Goal: Transaction & Acquisition: Purchase product/service

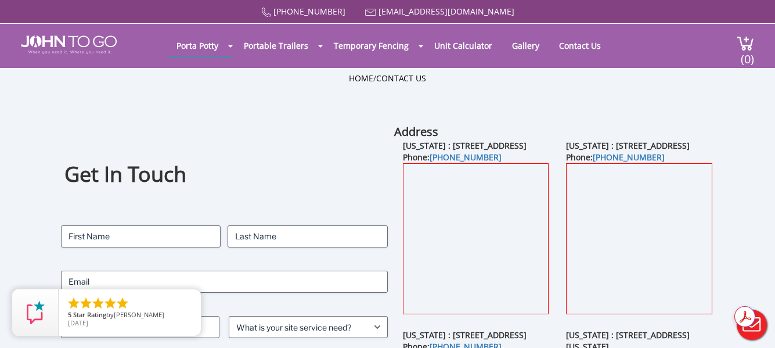
click at [233, 46] on div at bounding box center [387, 174] width 775 height 348
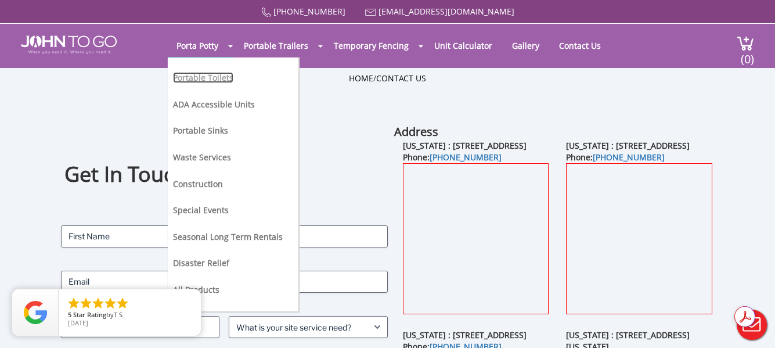
click at [207, 77] on link "Portable Toilets" at bounding box center [203, 77] width 60 height 11
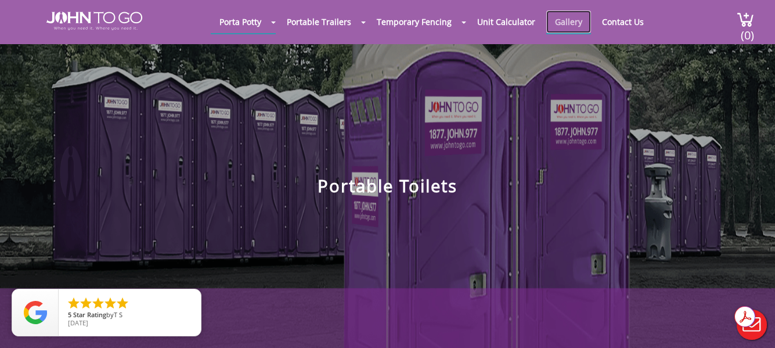
click at [559, 20] on link "Gallery" at bounding box center [568, 21] width 45 height 23
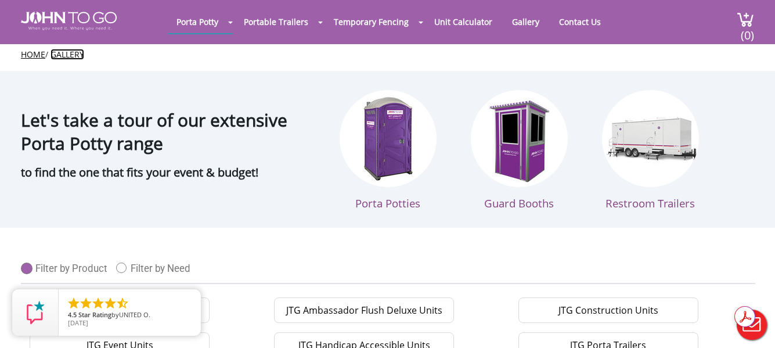
click at [65, 54] on link "Gallery" at bounding box center [67, 54] width 34 height 11
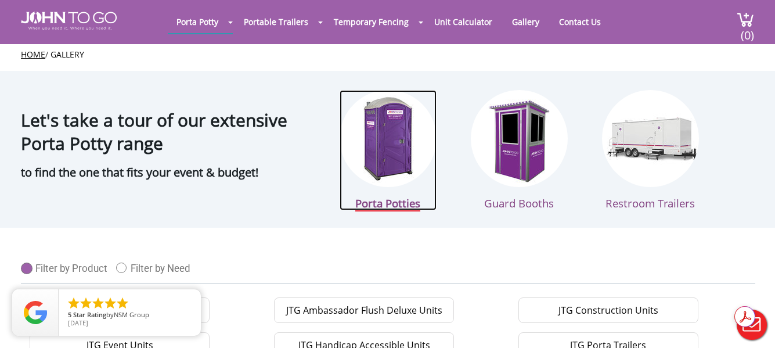
click at [386, 150] on img at bounding box center [387, 138] width 97 height 97
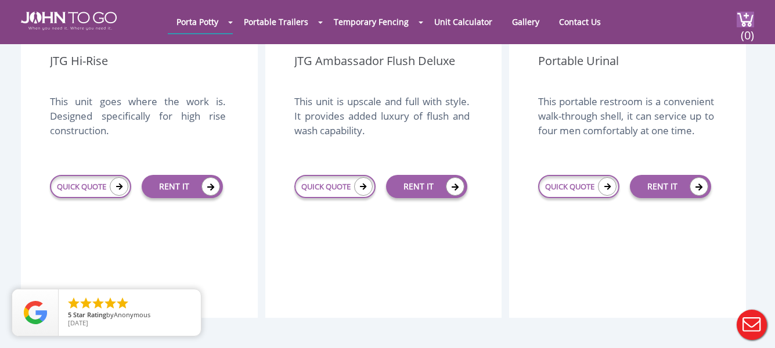
scroll to position [1058, 0]
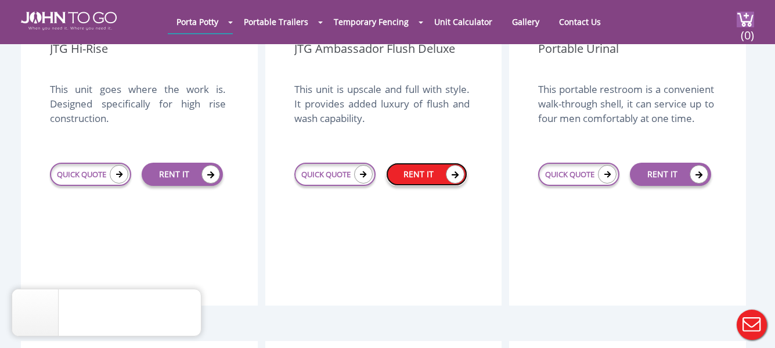
click at [415, 162] on link "RENT IT" at bounding box center [426, 173] width 81 height 23
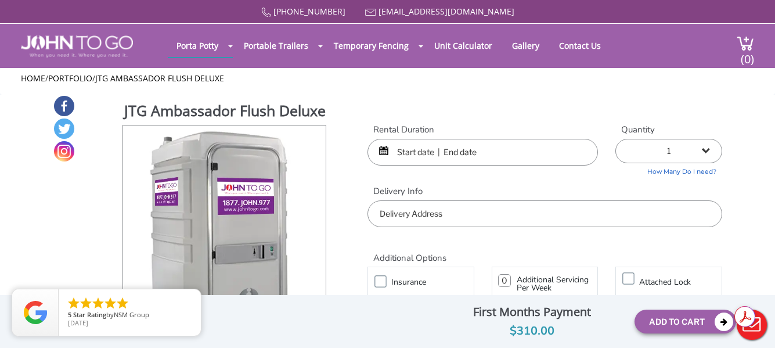
click at [470, 148] on input "text" at bounding box center [482, 152] width 231 height 27
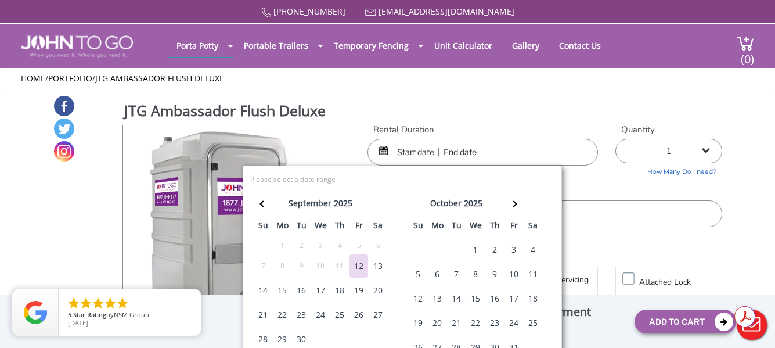
click at [379, 292] on div "20" at bounding box center [377, 290] width 19 height 23
click at [375, 288] on div "20" at bounding box center [377, 290] width 19 height 23
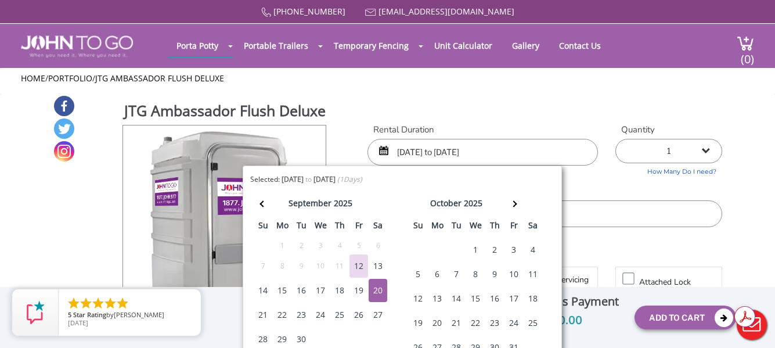
click at [261, 312] on div "21" at bounding box center [263, 314] width 19 height 23
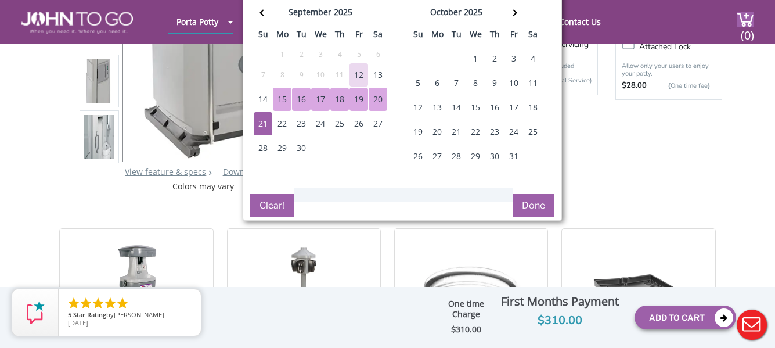
scroll to position [232, 0]
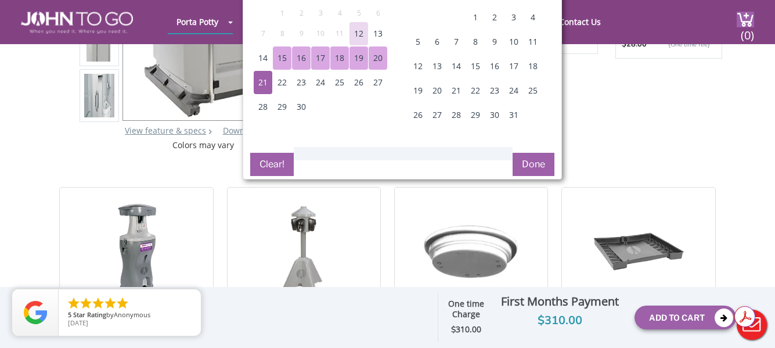
click at [522, 165] on button "Done" at bounding box center [533, 164] width 42 height 23
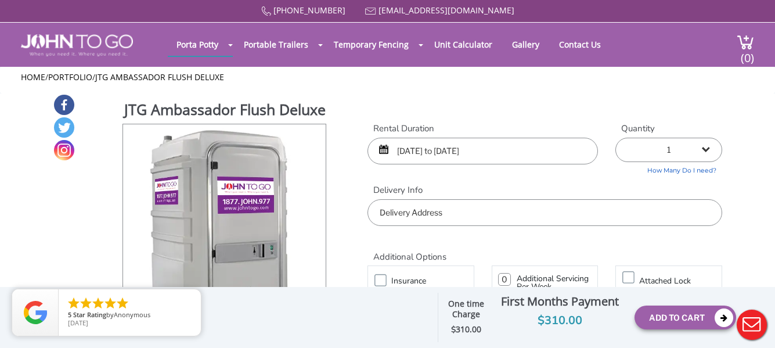
scroll to position [0, 0]
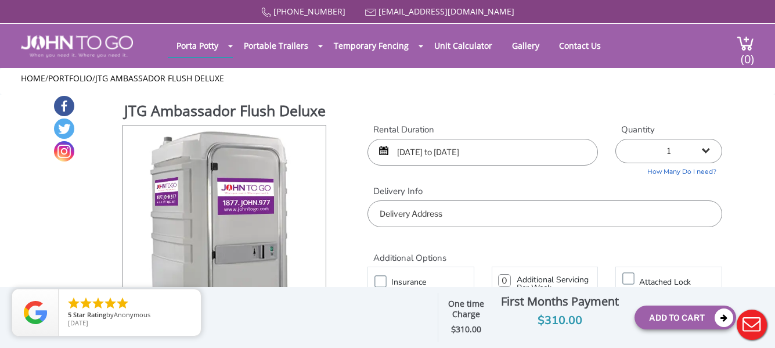
click at [542, 115] on div "JTG Ambassador Flush Deluxe View feature & specs Download Pdf Product PDF Addon…" at bounding box center [387, 261] width 669 height 332
click at [519, 151] on input "09/20/2025 to 09/20/2025" at bounding box center [482, 152] width 231 height 27
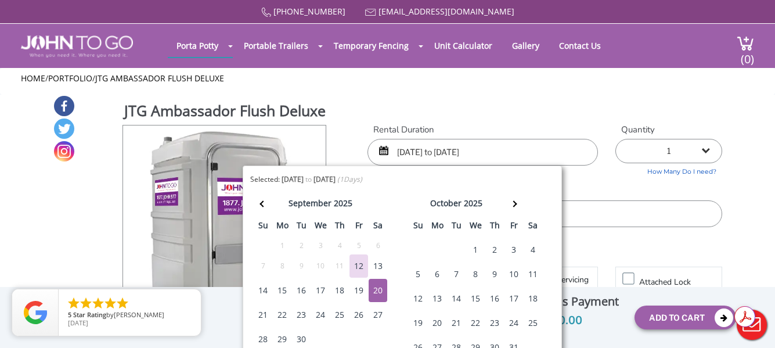
click at [355, 290] on div "19" at bounding box center [358, 290] width 19 height 23
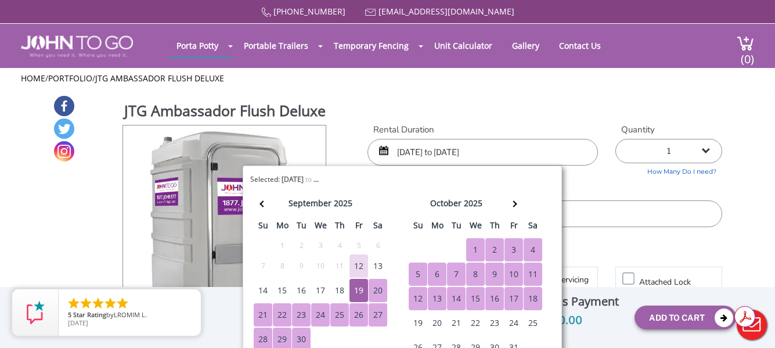
click at [507, 103] on div "JTG Ambassador Flush Deluxe View feature & specs Download Pdf Product PDF Addon…" at bounding box center [387, 261] width 669 height 332
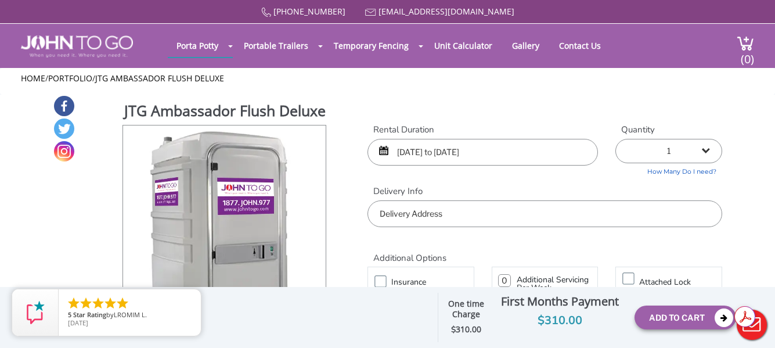
click at [516, 154] on input "09/20/2025 to 09/20/2025" at bounding box center [482, 152] width 231 height 27
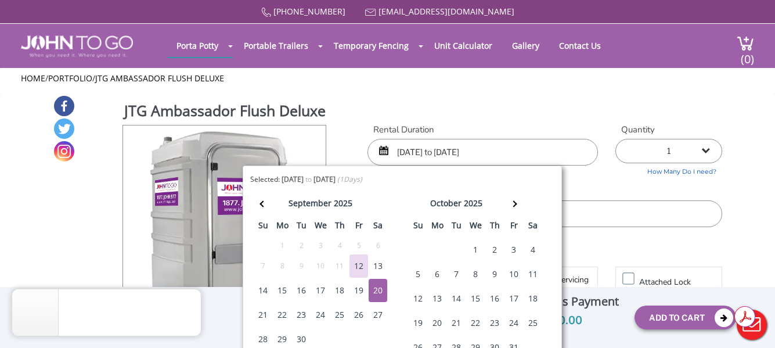
scroll to position [58, 0]
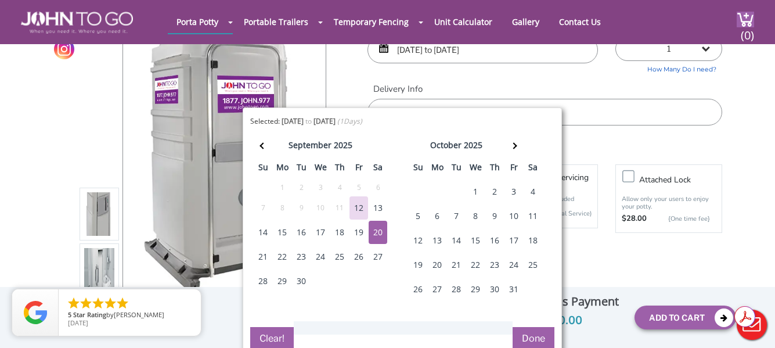
click at [360, 231] on div "19" at bounding box center [358, 231] width 19 height 23
click at [281, 257] on div "22" at bounding box center [282, 256] width 19 height 23
type input "09/19/2025 to 09/22/2025"
click at [538, 338] on button "Done" at bounding box center [533, 338] width 42 height 23
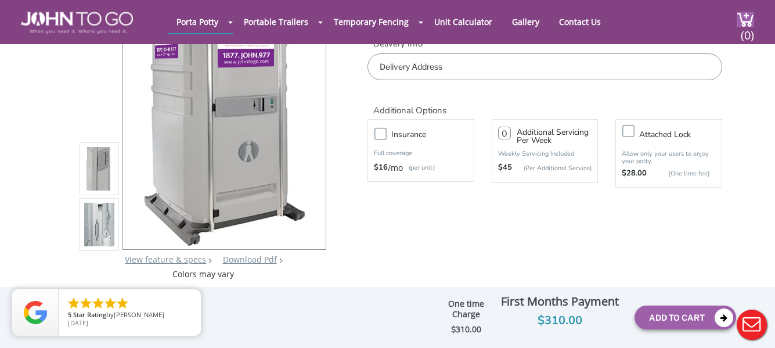
scroll to position [116, 0]
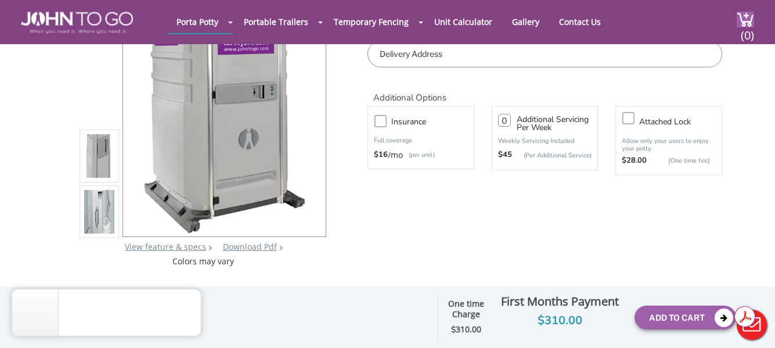
click at [385, 119] on label "Insurance" at bounding box center [432, 121] width 94 height 15
click at [0, 0] on input "Insurance" at bounding box center [0, 0] width 0 height 0
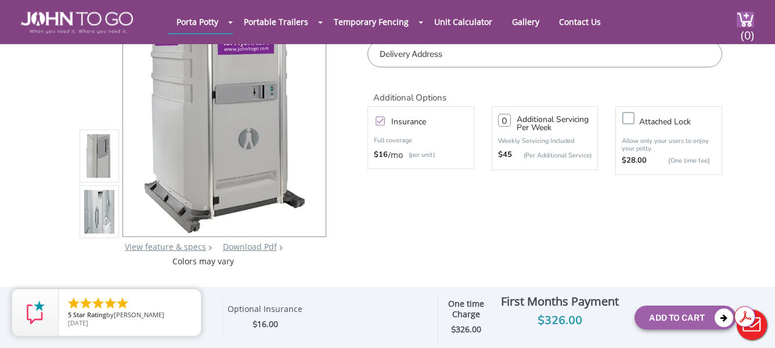
click at [490, 216] on div "JTG Ambassador Flush Deluxe View feature & specs Download Pdf Product PDF Addon…" at bounding box center [387, 100] width 669 height 332
click at [189, 244] on link "View feature & specs" at bounding box center [165, 246] width 81 height 11
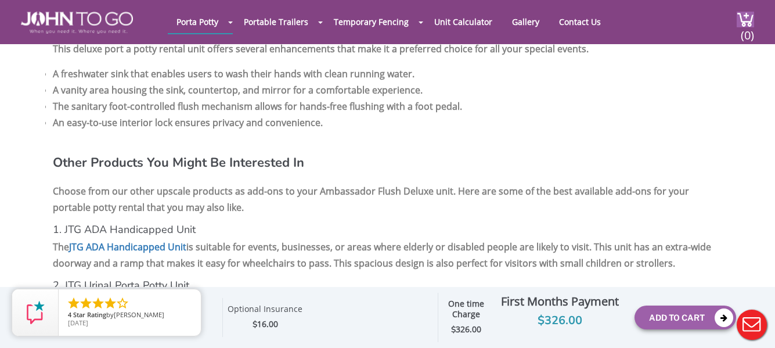
scroll to position [1266, 0]
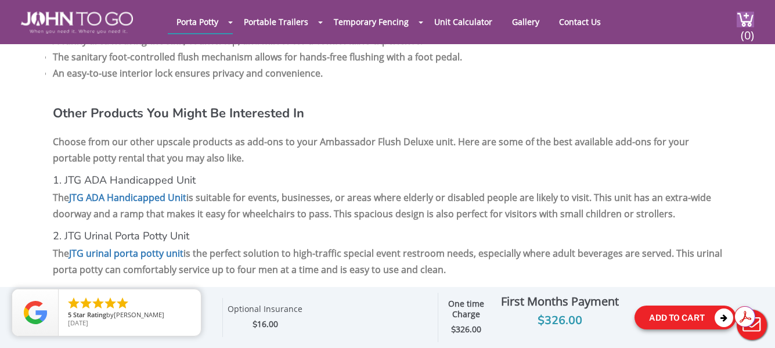
click at [670, 314] on button "Add To Cart" at bounding box center [685, 317] width 102 height 24
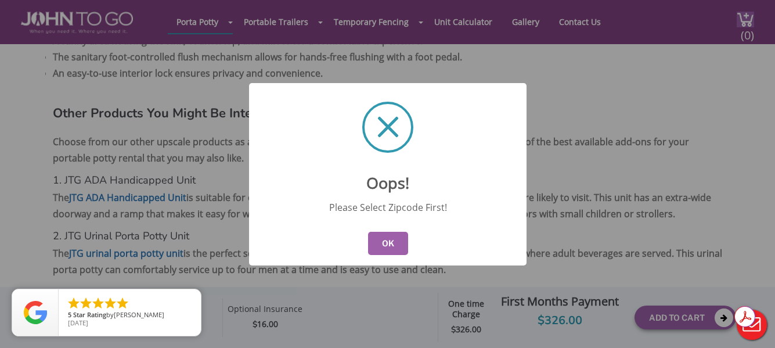
click at [385, 238] on button "OK" at bounding box center [387, 243] width 40 height 23
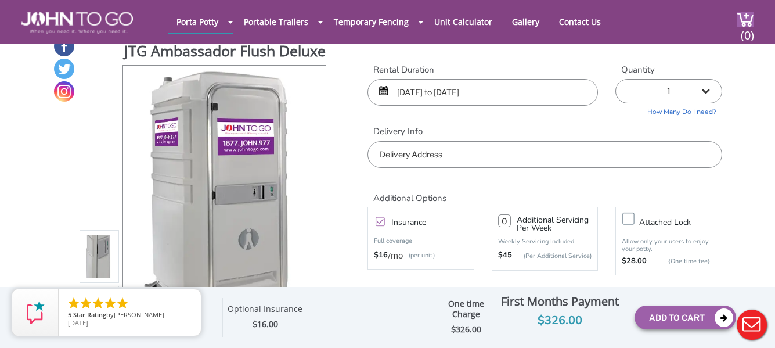
scroll to position [0, 0]
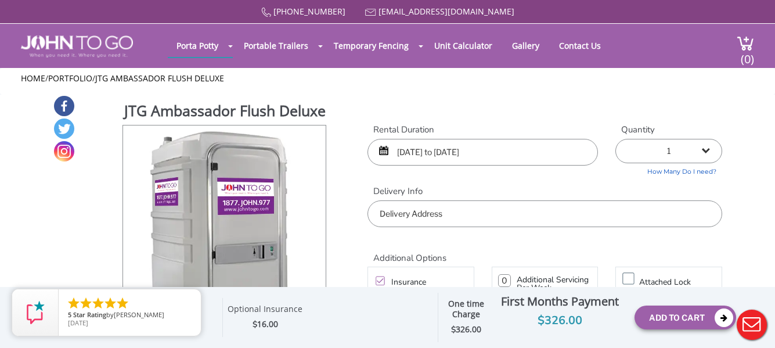
click at [493, 103] on div "JTG Ambassador Flush Deluxe View feature & specs Download Pdf Product PDF Addon…" at bounding box center [387, 261] width 669 height 332
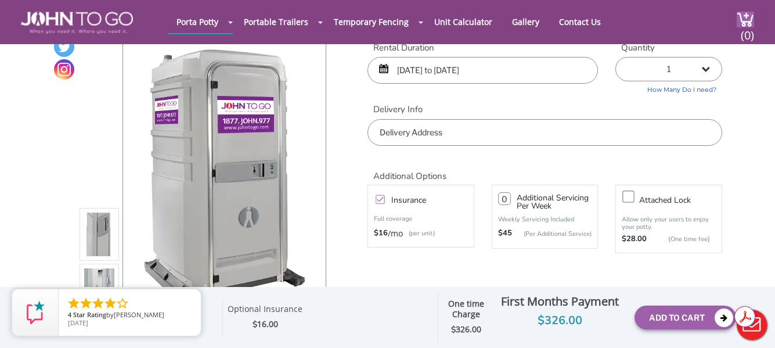
scroll to position [58, 0]
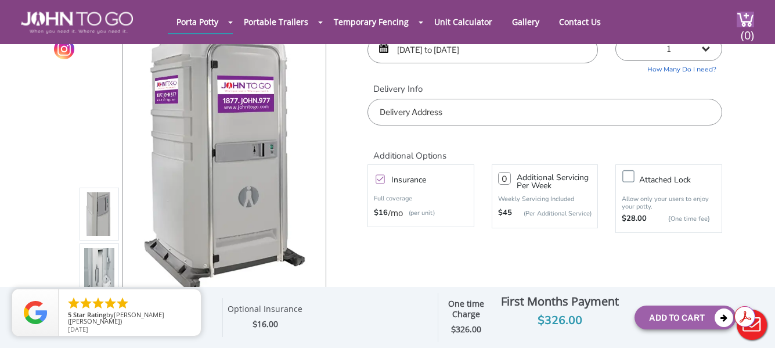
click at [102, 226] on img at bounding box center [99, 213] width 30 height 273
click at [314, 154] on div at bounding box center [310, 159] width 16 height 16
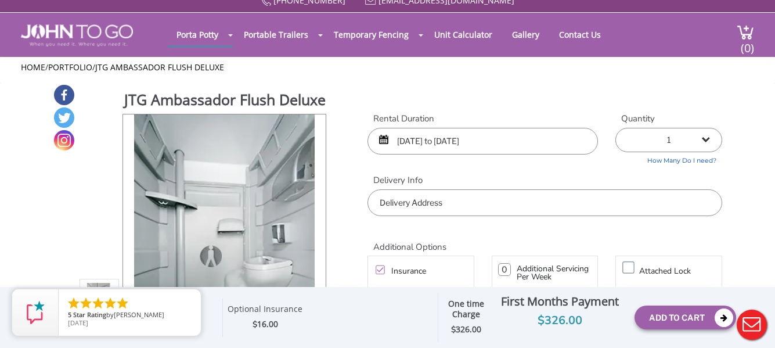
scroll to position [0, 0]
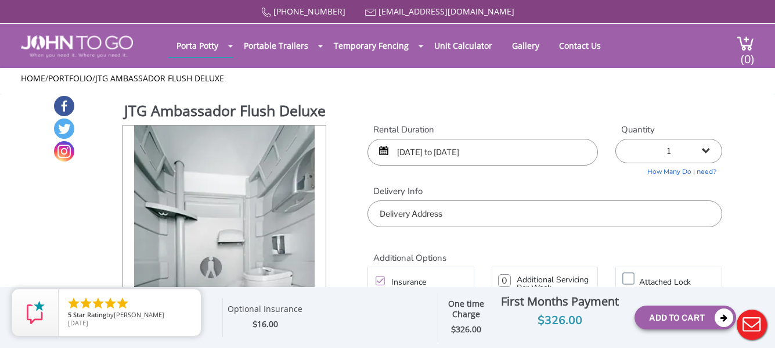
click at [460, 115] on div "JTG Ambassador Flush Deluxe View feature & specs Download Pdf Product PDF Addon…" at bounding box center [387, 261] width 669 height 332
click at [502, 101] on div "JTG Ambassador Flush Deluxe View feature & specs Download Pdf Product PDF Addon…" at bounding box center [387, 261] width 669 height 332
click at [478, 103] on div "JTG Ambassador Flush Deluxe View feature & specs Download Pdf Product PDF Addon…" at bounding box center [387, 261] width 669 height 332
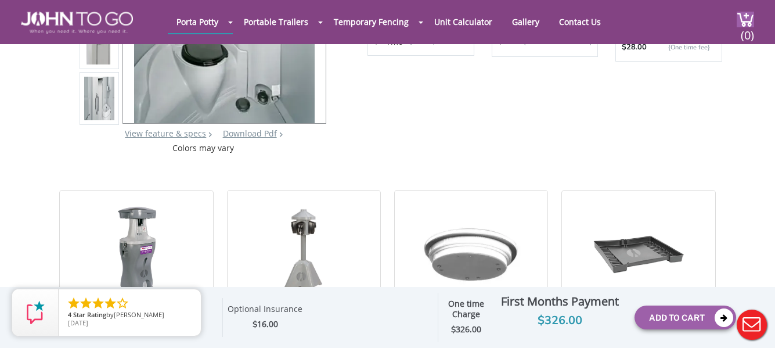
scroll to position [232, 0]
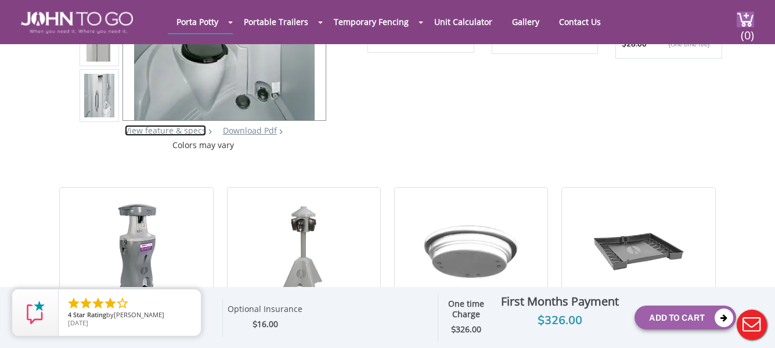
click at [155, 132] on link "View feature & specs" at bounding box center [165, 130] width 81 height 11
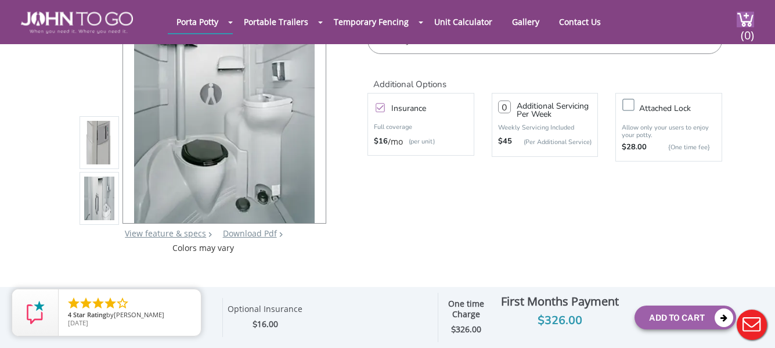
scroll to position [116, 0]
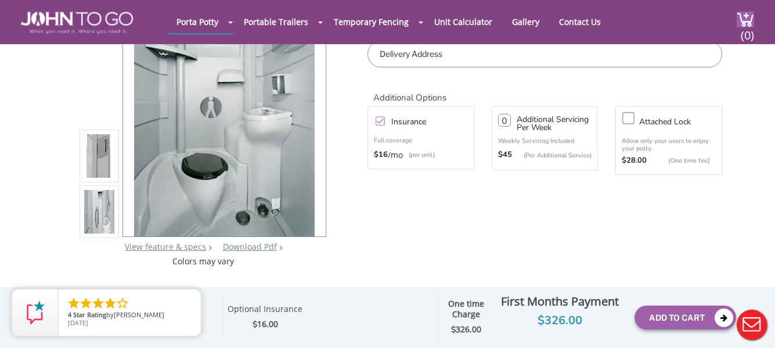
click at [385, 122] on label "Insurance" at bounding box center [432, 121] width 94 height 15
click at [0, 0] on input "Insurance" at bounding box center [0, 0] width 0 height 0
click at [313, 100] on div at bounding box center [310, 101] width 16 height 16
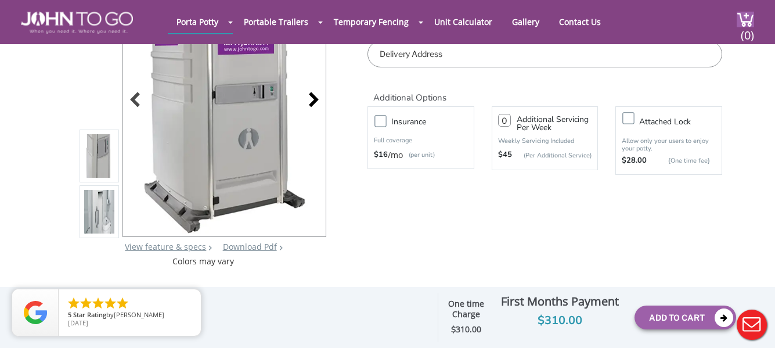
click at [313, 100] on div at bounding box center [310, 101] width 16 height 16
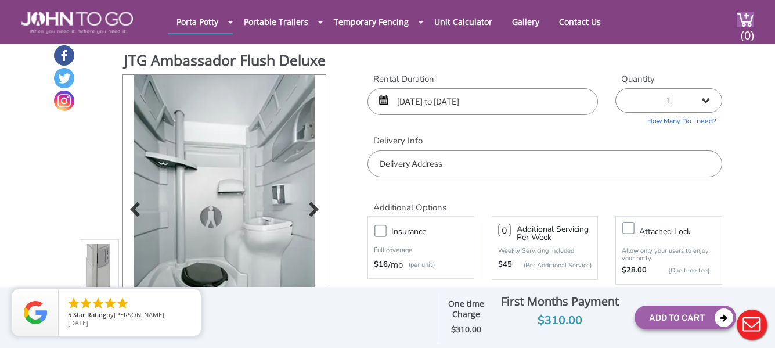
scroll to position [0, 0]
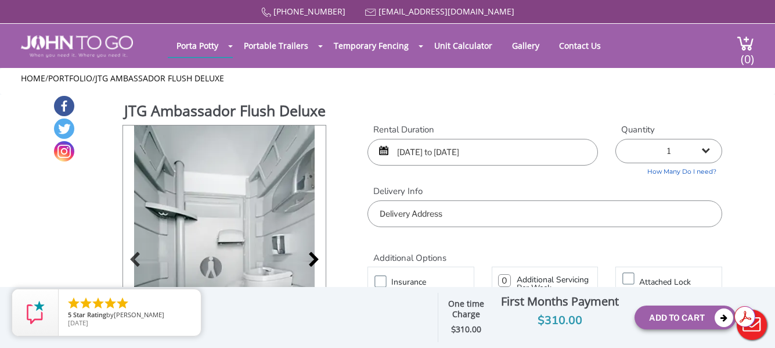
click at [313, 254] on div at bounding box center [310, 260] width 16 height 16
